Goal: Task Accomplishment & Management: Use online tool/utility

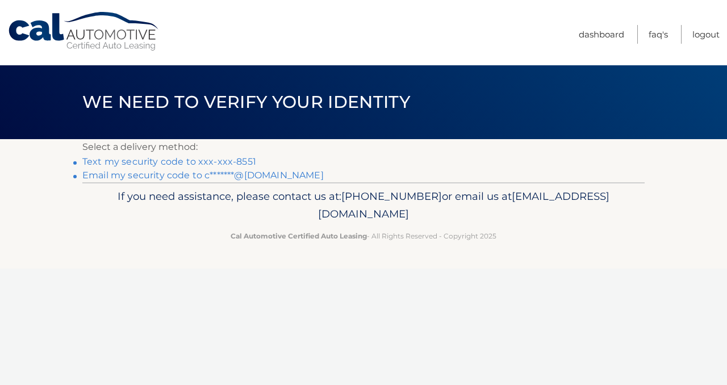
click at [324, 181] on link "Email my security code to c*******@gmail.com" at bounding box center [202, 175] width 241 height 11
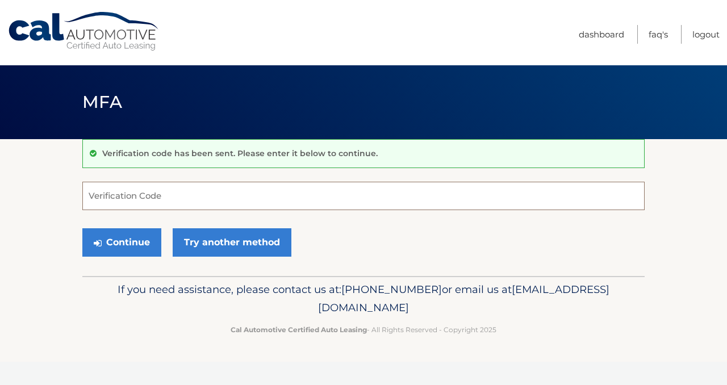
click at [244, 210] on input "Verification Code" at bounding box center [363, 196] width 563 height 28
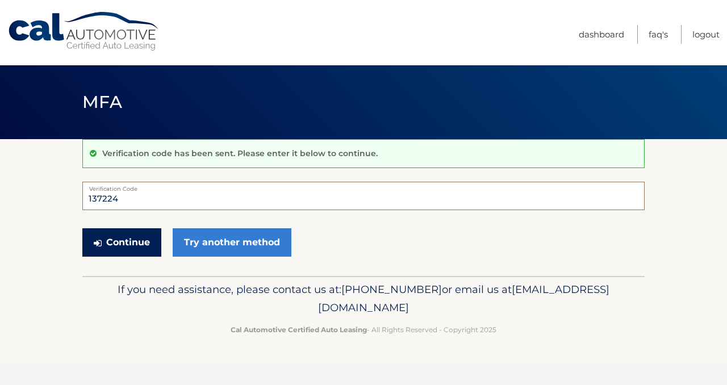
type input "137224"
click at [161, 257] on button "Continue" at bounding box center [121, 242] width 79 height 28
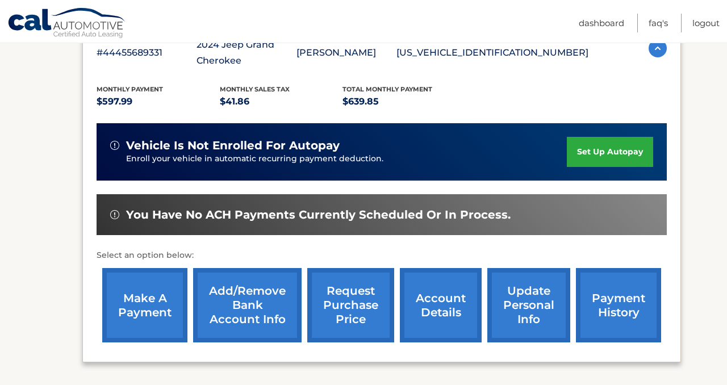
scroll to position [223, 0]
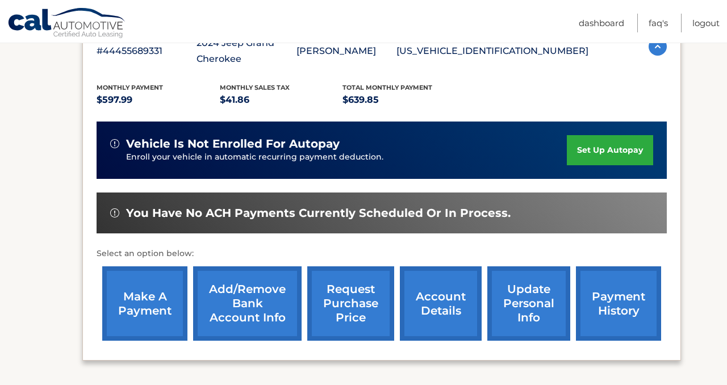
click at [164, 280] on link "make a payment" at bounding box center [144, 303] width 85 height 74
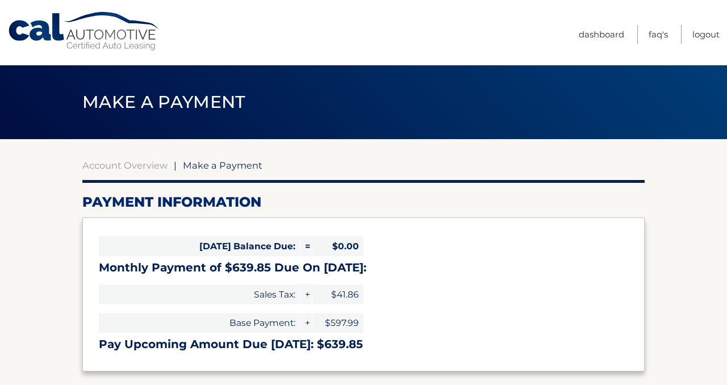
select select "OGI4YzNmZjItMTg0MS00ODEzLThhYmMtZTQ0ZjBjZWU1NzY0"
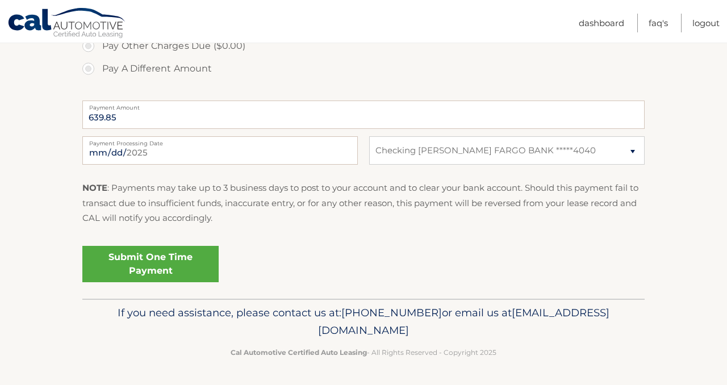
scroll to position [567, 0]
click at [194, 282] on link "Submit One Time Payment" at bounding box center [150, 264] width 136 height 36
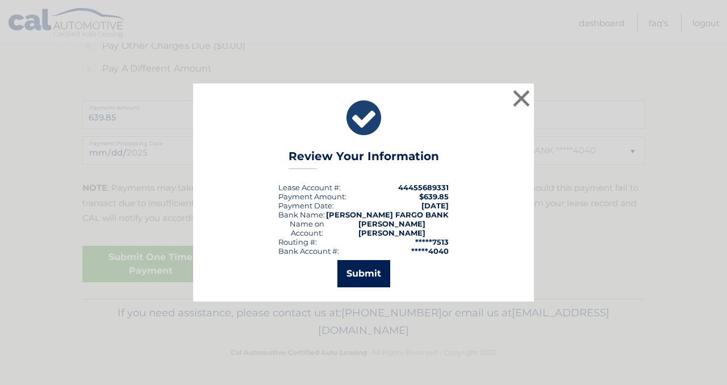
click at [374, 288] on button "Submit" at bounding box center [364, 273] width 53 height 27
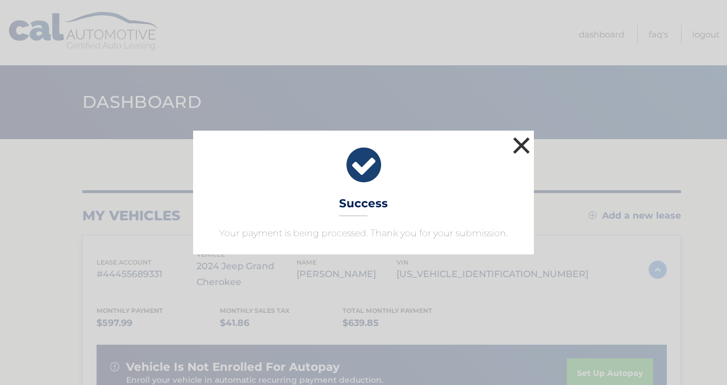
click at [524, 134] on button "×" at bounding box center [521, 145] width 23 height 23
